Goal: Task Accomplishment & Management: Use online tool/utility

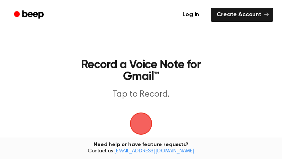
click at [150, 123] on span "button" at bounding box center [141, 123] width 21 height 21
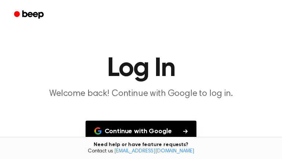
scroll to position [68, 0]
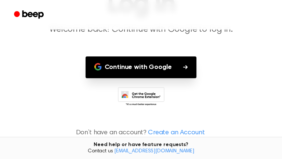
click at [181, 64] on button "Continue with Google" at bounding box center [141, 67] width 111 height 22
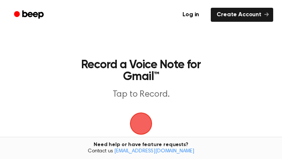
click at [138, 126] on span "button" at bounding box center [141, 123] width 21 height 21
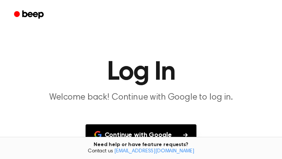
click at [140, 132] on button "Continue with Google" at bounding box center [141, 135] width 111 height 22
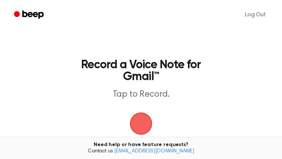
click at [146, 123] on span "button" at bounding box center [141, 123] width 21 height 21
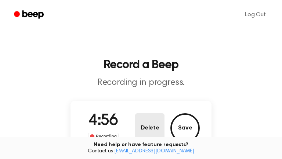
click at [152, 118] on button "Delete" at bounding box center [149, 127] width 29 height 29
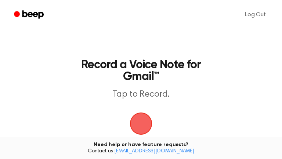
click at [131, 117] on span "button" at bounding box center [141, 123] width 21 height 21
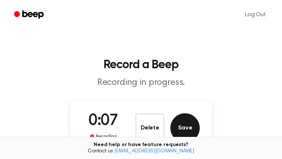
click at [183, 127] on button "Save" at bounding box center [185, 127] width 29 height 29
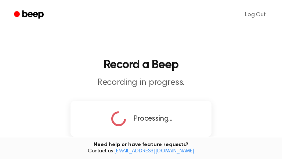
scroll to position [0, 0]
